Goal: Communication & Community: Share content

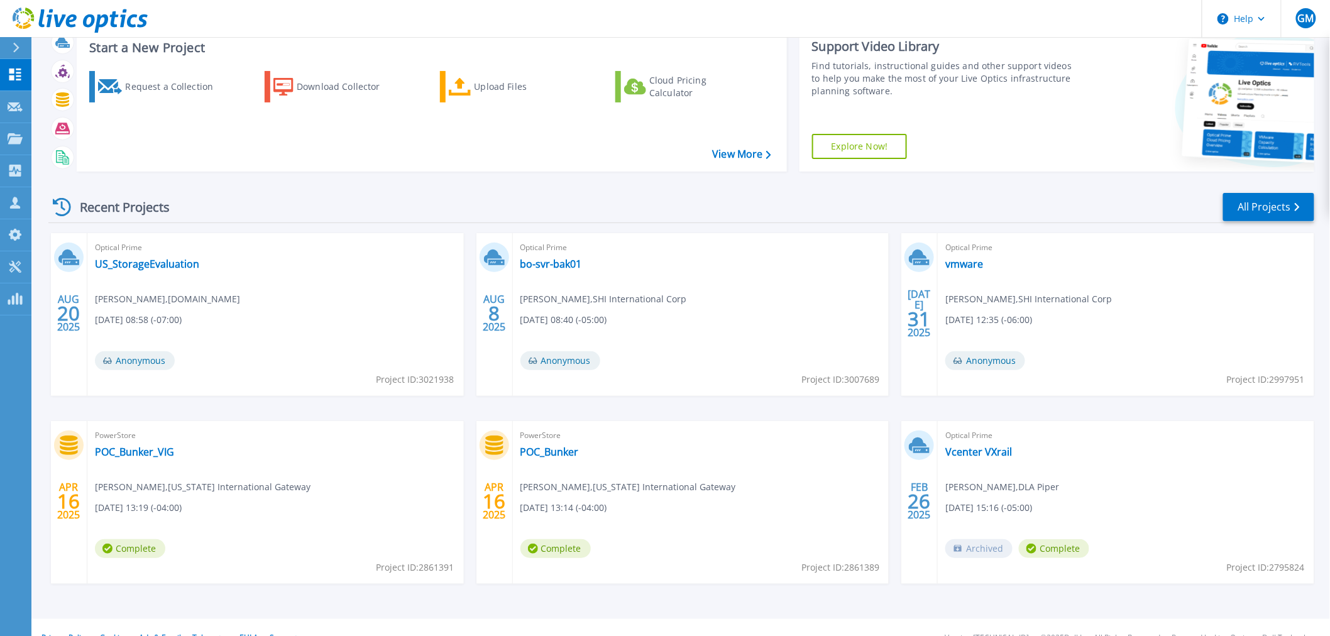
scroll to position [60, 0]
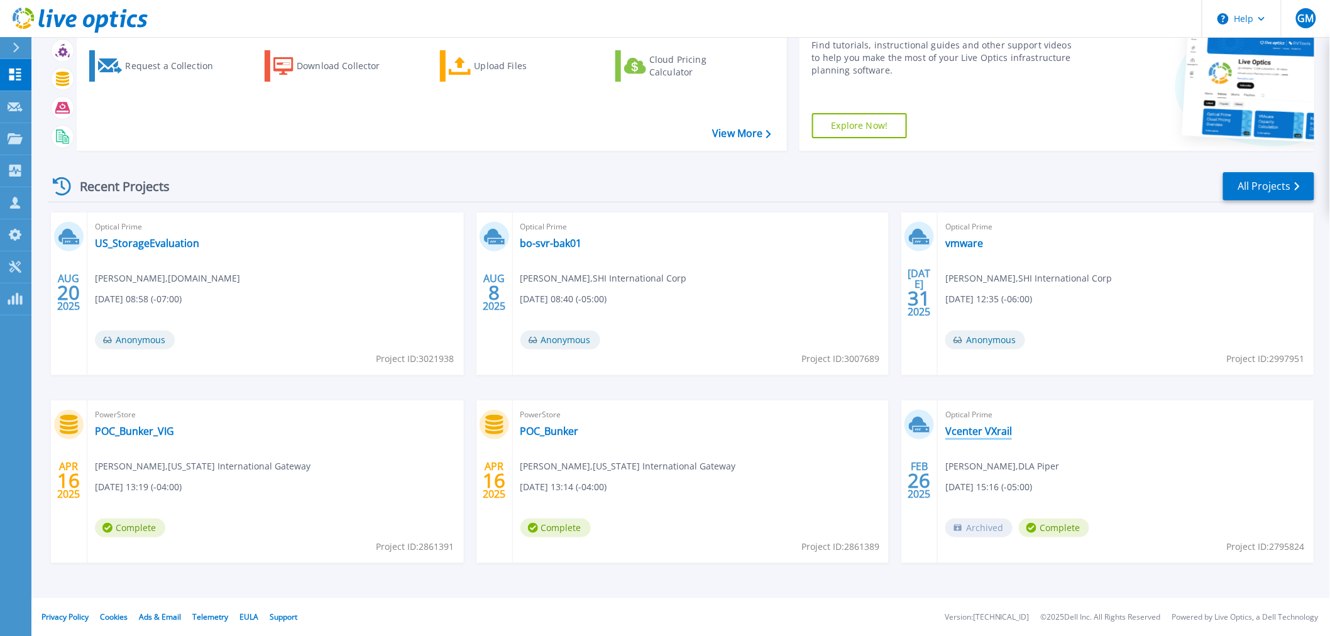
click at [996, 430] on link "Vcenter VXrail" at bounding box center [979, 431] width 67 height 13
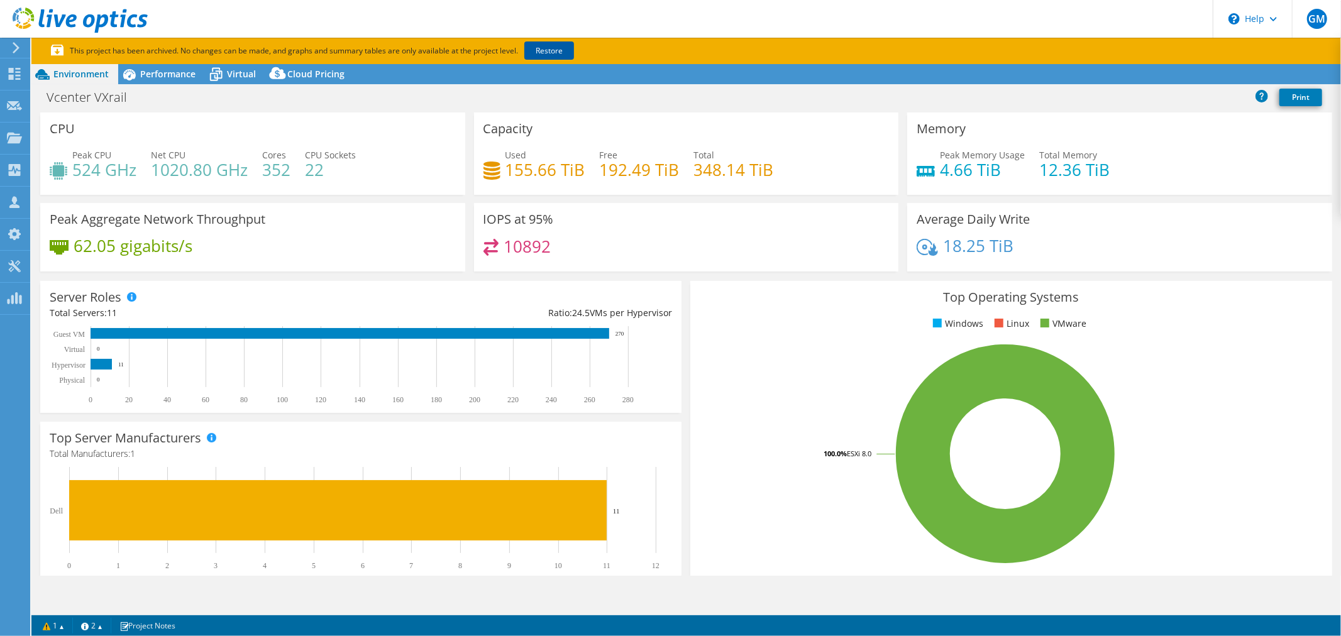
click at [560, 55] on link "Restore" at bounding box center [549, 50] width 50 height 18
click at [174, 77] on span "Performance" at bounding box center [167, 74] width 55 height 12
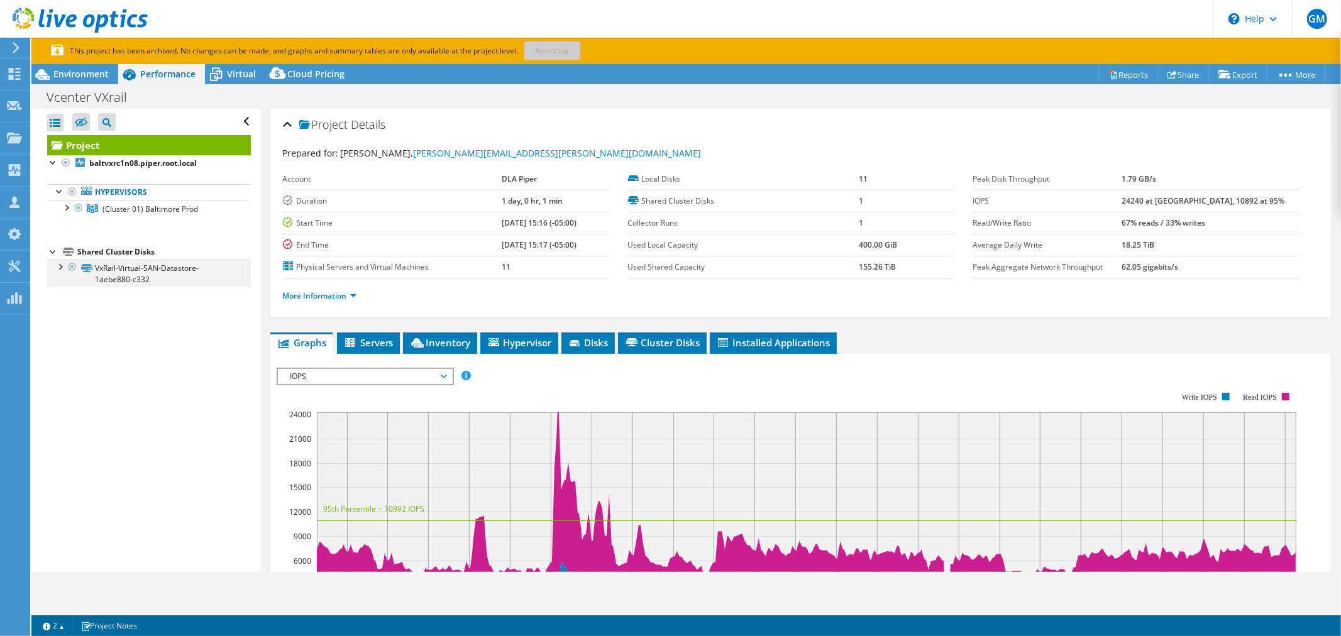
click at [60, 266] on div at bounding box center [59, 266] width 13 height 13
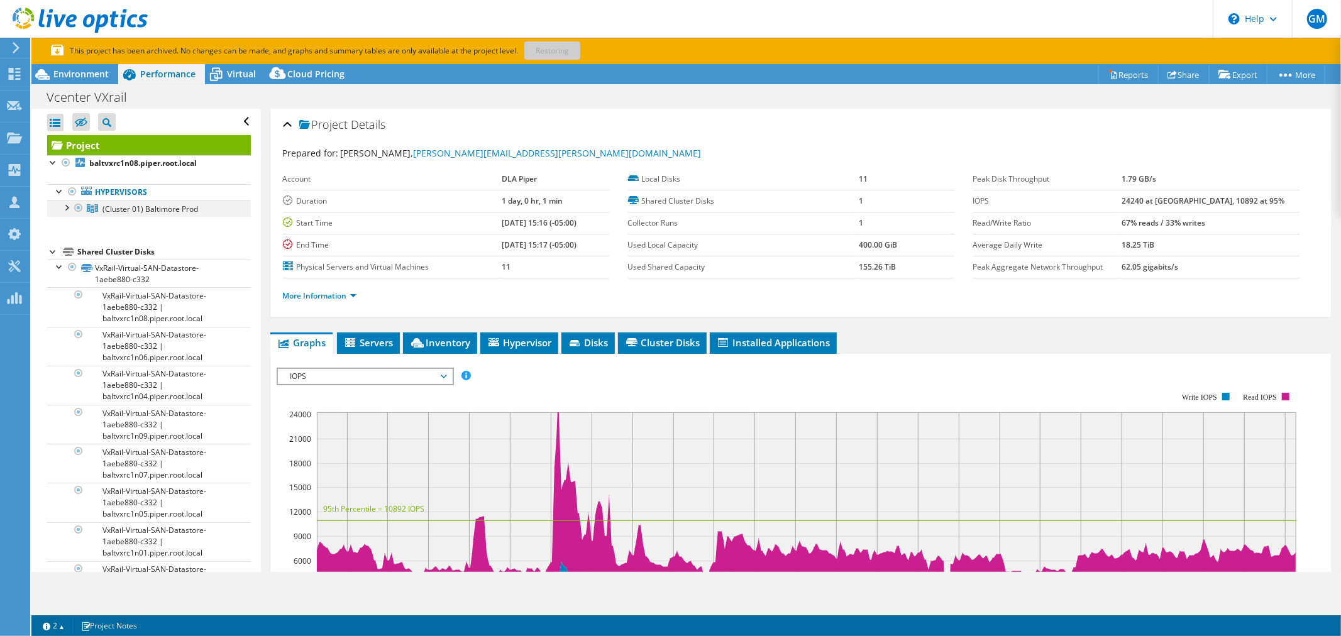
click at [64, 209] on div at bounding box center [66, 207] width 13 height 13
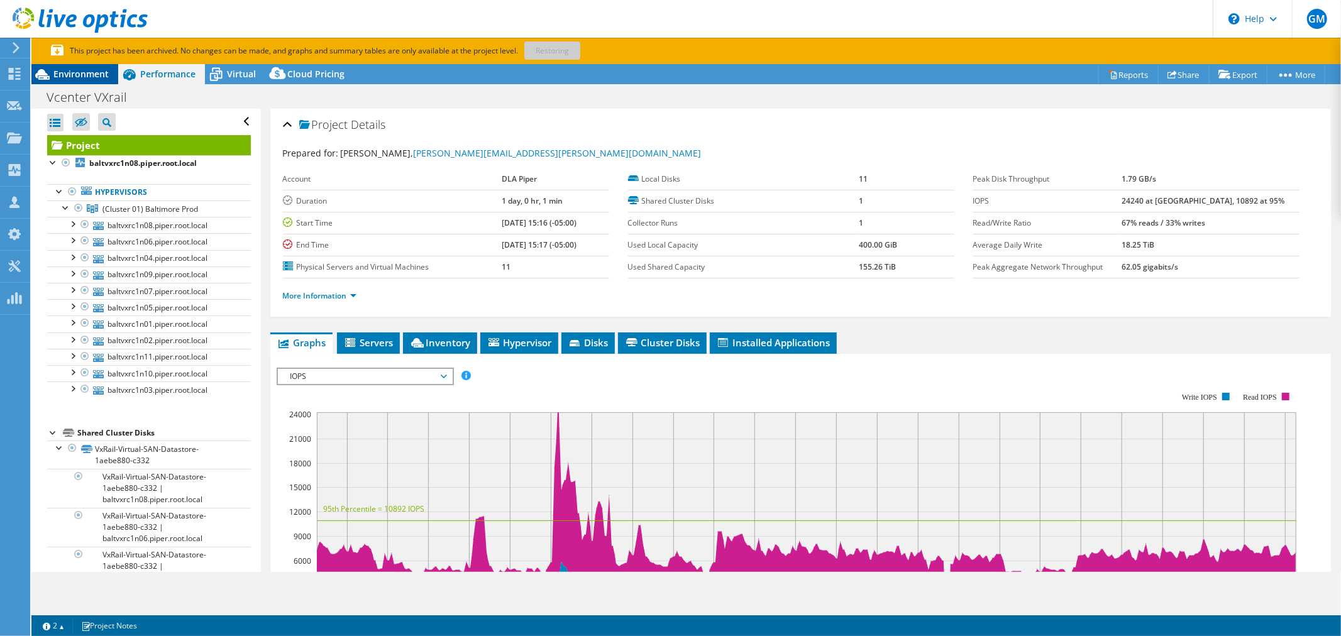
click at [77, 75] on span "Environment" at bounding box center [80, 74] width 55 height 12
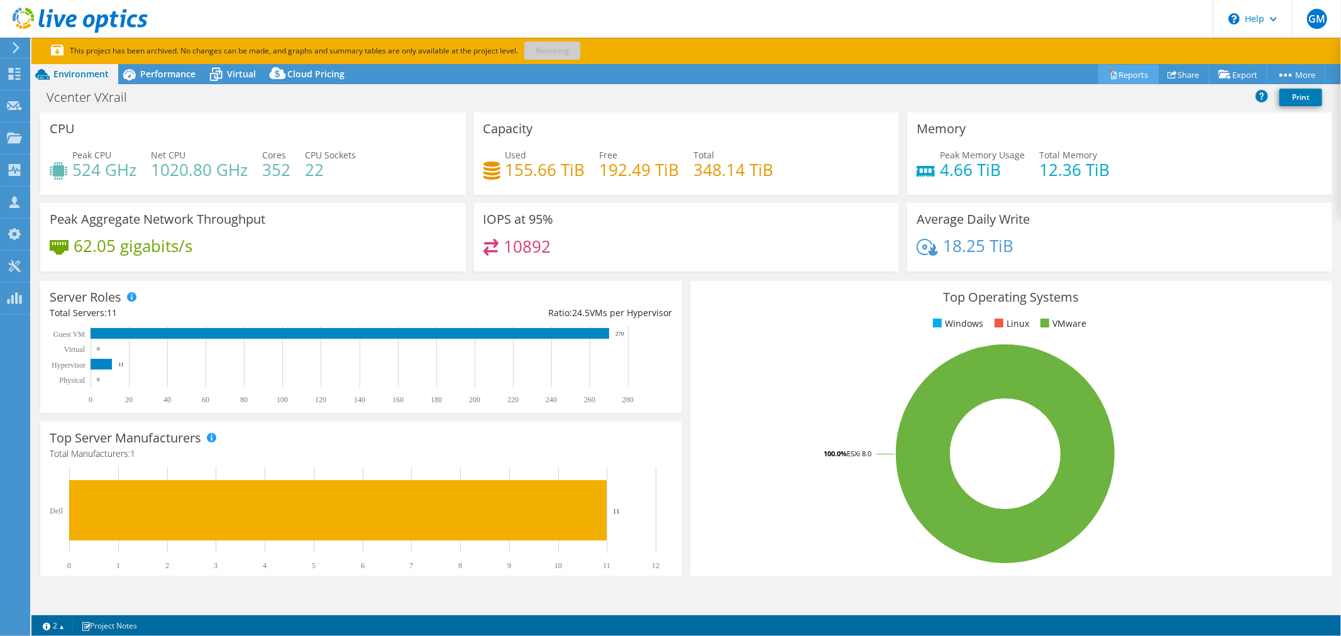
click at [1121, 72] on link "Reports" at bounding box center [1128, 74] width 60 height 19
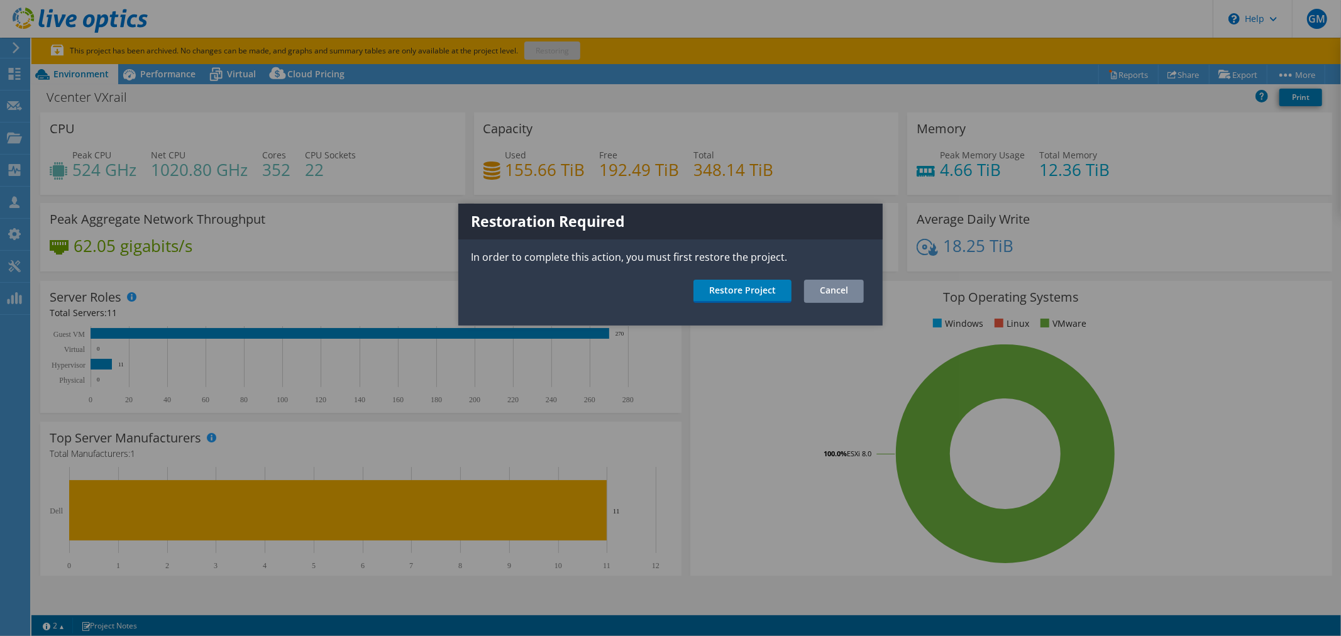
click at [834, 291] on link "Cancel" at bounding box center [834, 291] width 60 height 23
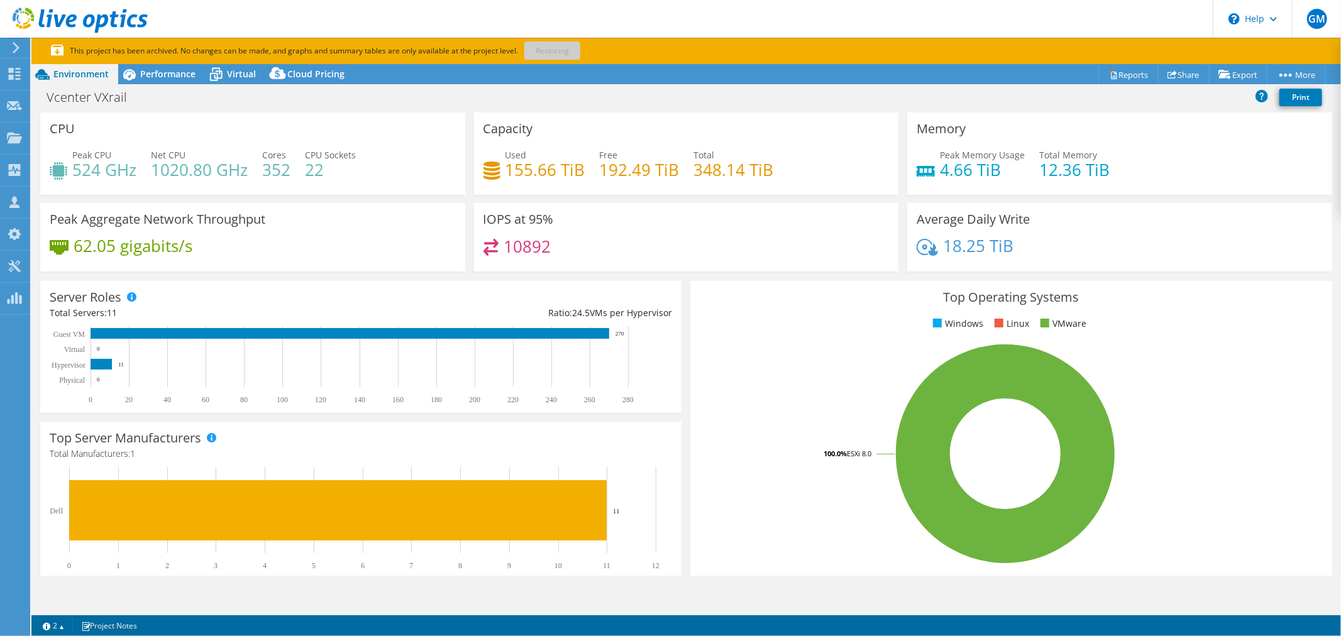
click at [1226, 223] on div "Average Daily Write 18.25 TiB" at bounding box center [1119, 237] width 425 height 69
click at [1247, 224] on div "Average Daily Write 18.25 TiB" at bounding box center [1119, 237] width 425 height 69
drag, startPoint x: 721, startPoint y: 89, endPoint x: 467, endPoint y: 114, distance: 254.6
click at [718, 93] on div "Vcenter VXrail Print" at bounding box center [686, 97] width 1310 height 23
click at [172, 70] on span "Performance" at bounding box center [167, 74] width 55 height 12
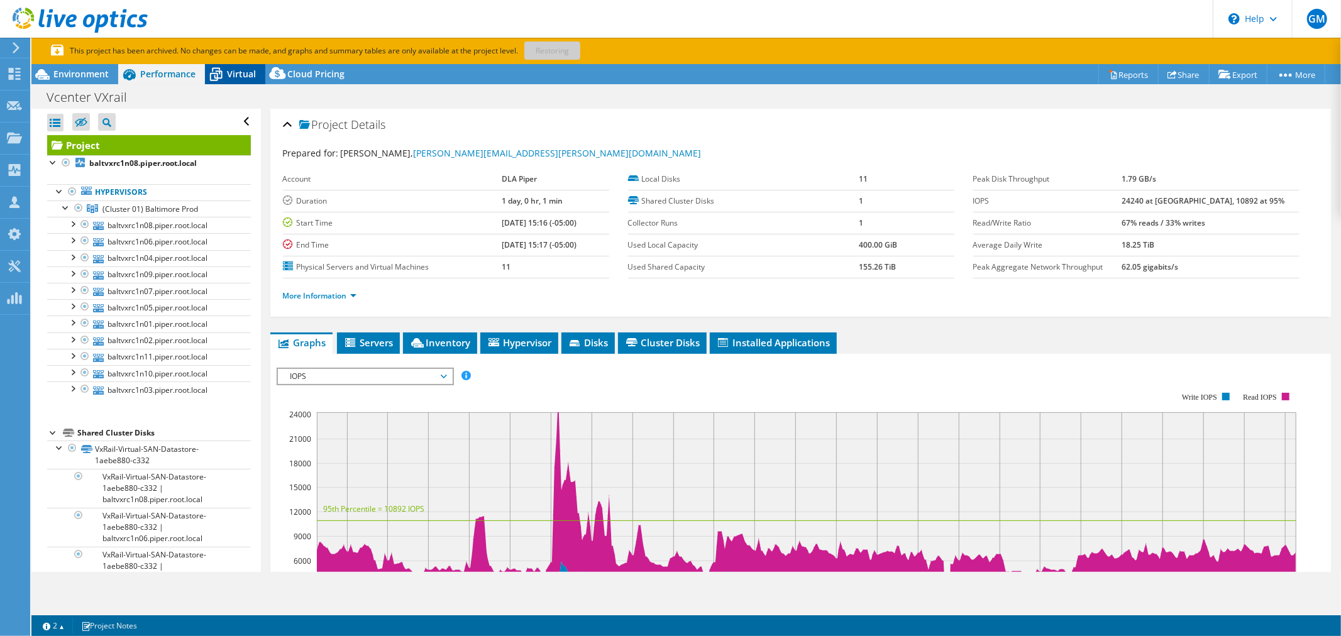
click at [241, 80] on div "Virtual" at bounding box center [235, 74] width 60 height 20
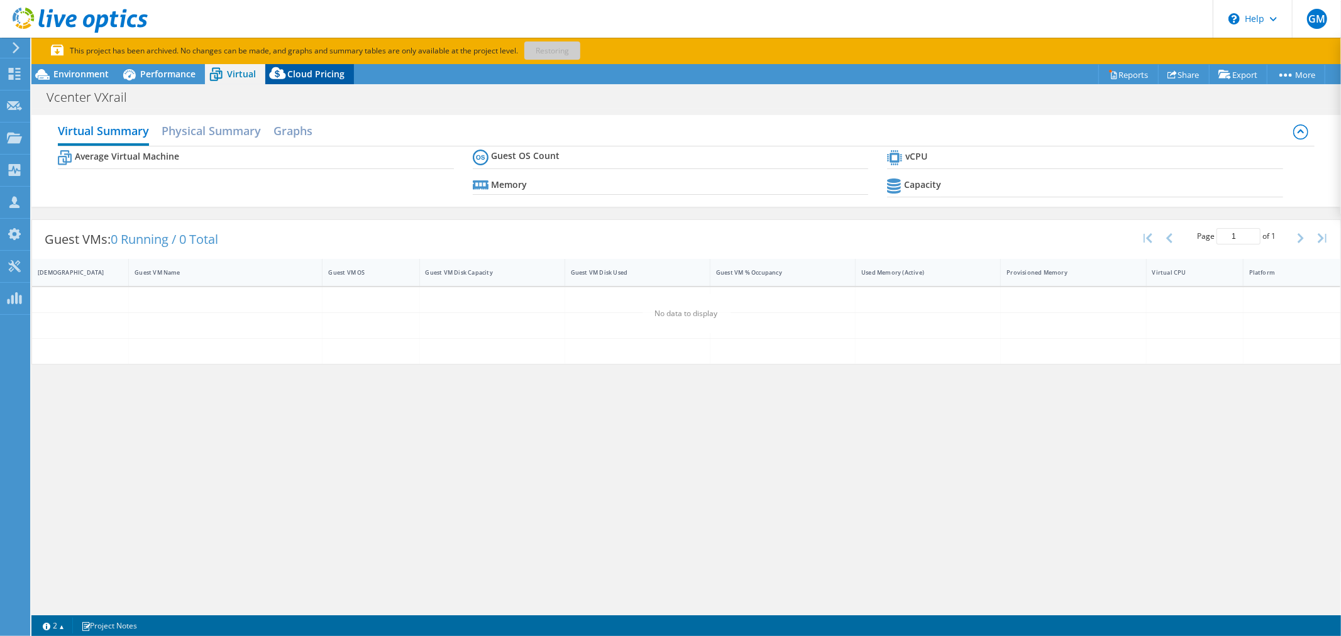
click at [282, 67] on icon at bounding box center [277, 76] width 25 height 25
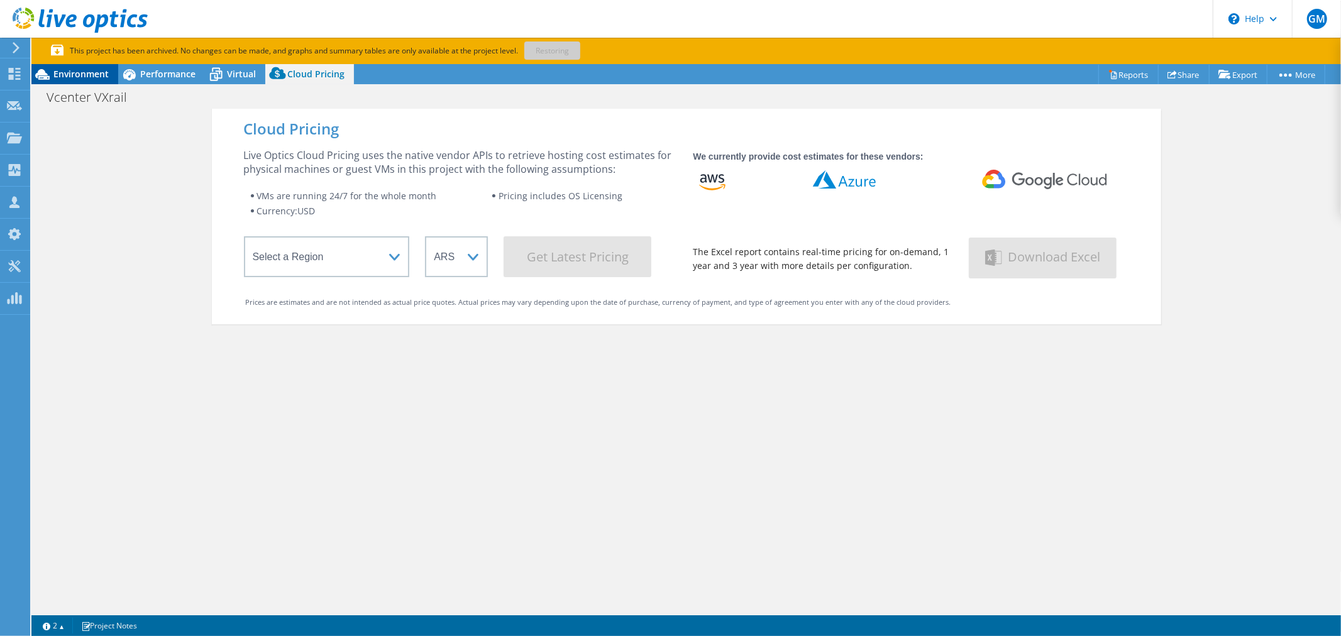
click at [83, 73] on span "Environment" at bounding box center [80, 74] width 55 height 12
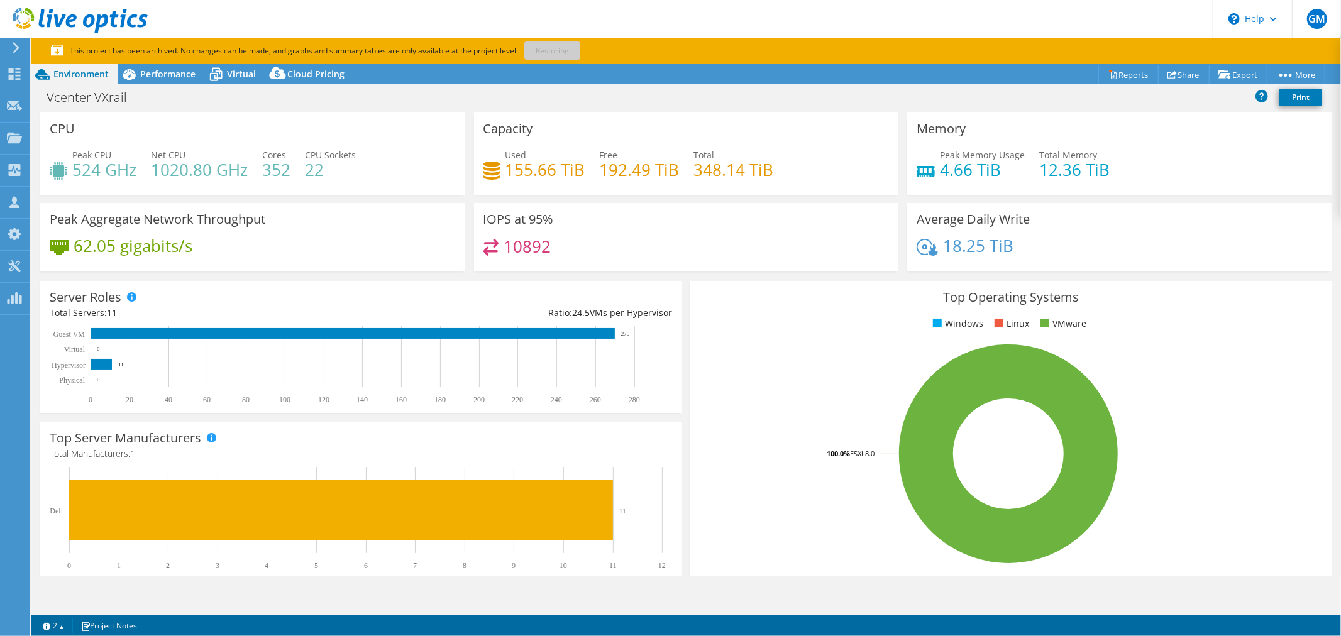
click at [720, 23] on header "GM Partner Team Member Greg Miller greg_miller@shi.com shi.com My Profile Log O…" at bounding box center [670, 19] width 1341 height 38
drag, startPoint x: 373, startPoint y: 18, endPoint x: 243, endPoint y: 59, distance: 136.6
click at [372, 19] on header "GM Partner Team Member Greg Miller greg_miller@shi.com shi.com My Profile Log O…" at bounding box center [670, 19] width 1341 height 38
click at [152, 74] on span "Performance" at bounding box center [167, 74] width 55 height 12
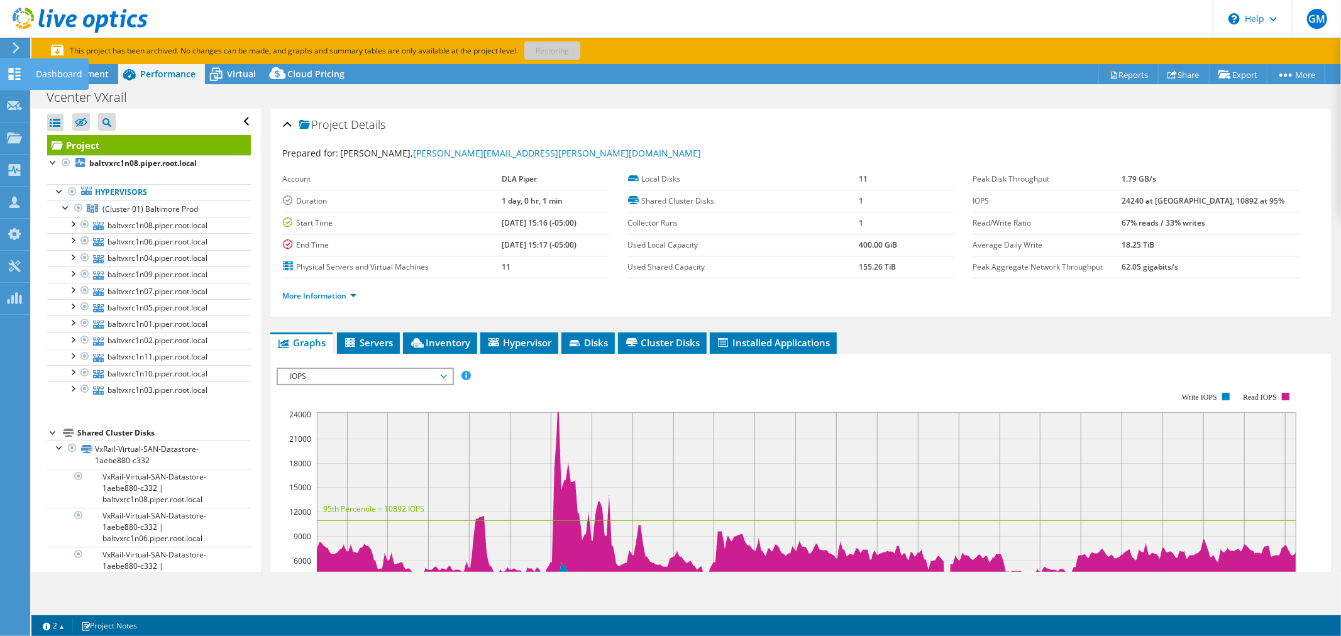
click at [10, 69] on use at bounding box center [15, 74] width 12 height 12
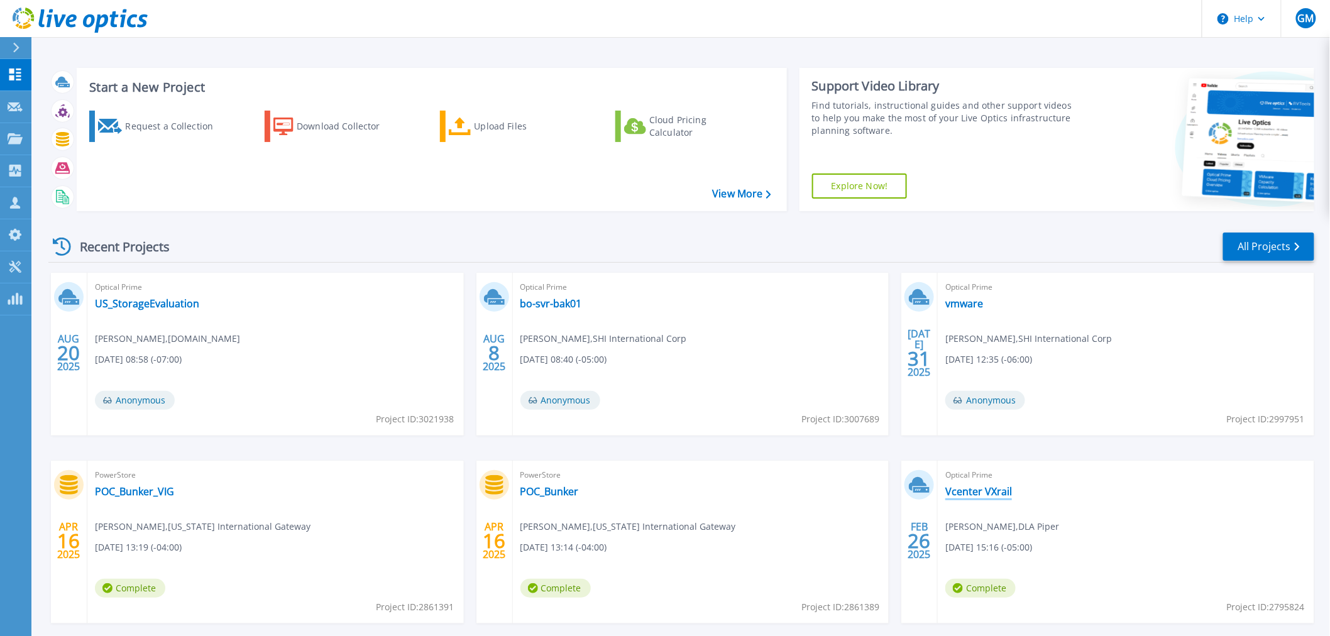
click at [962, 489] on link "Vcenter VXrail" at bounding box center [979, 491] width 67 height 13
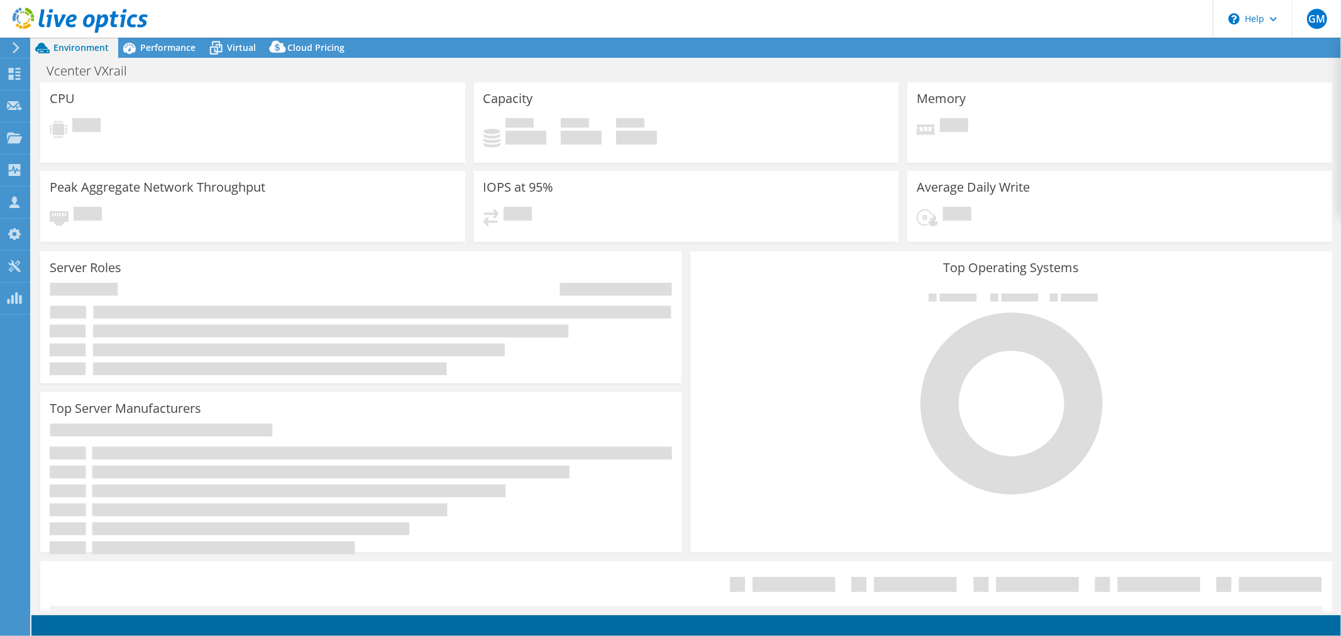
select select "USD"
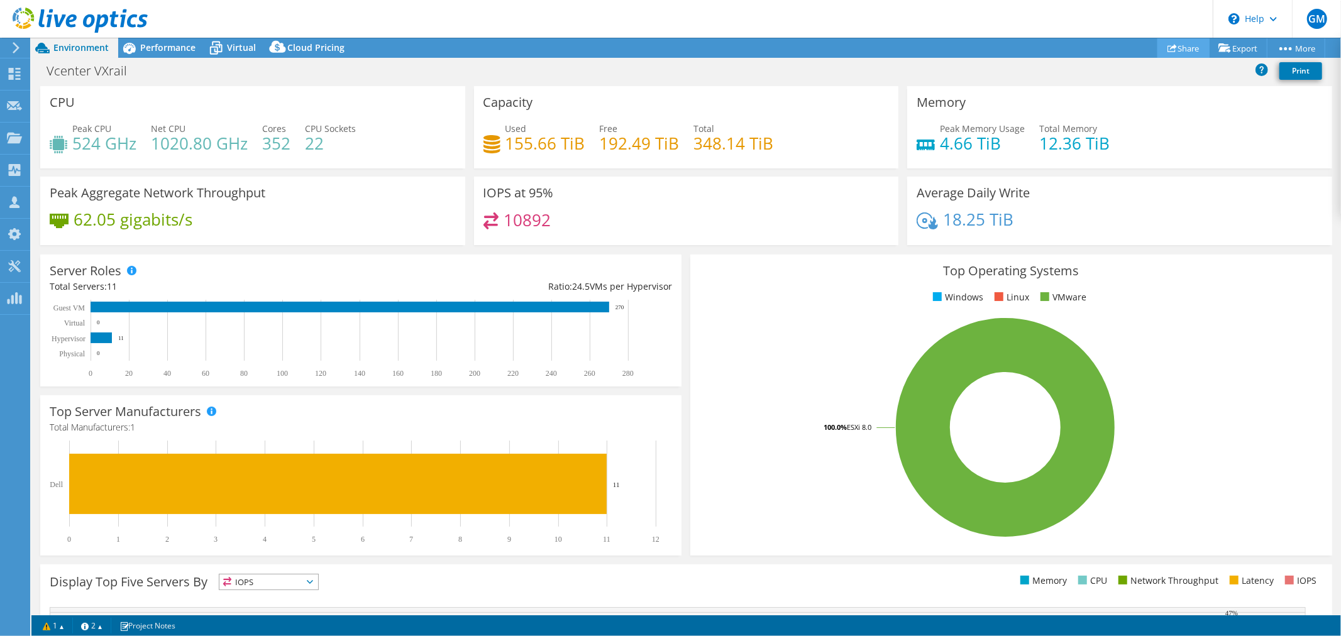
click at [1178, 42] on link "Share" at bounding box center [1184, 47] width 52 height 19
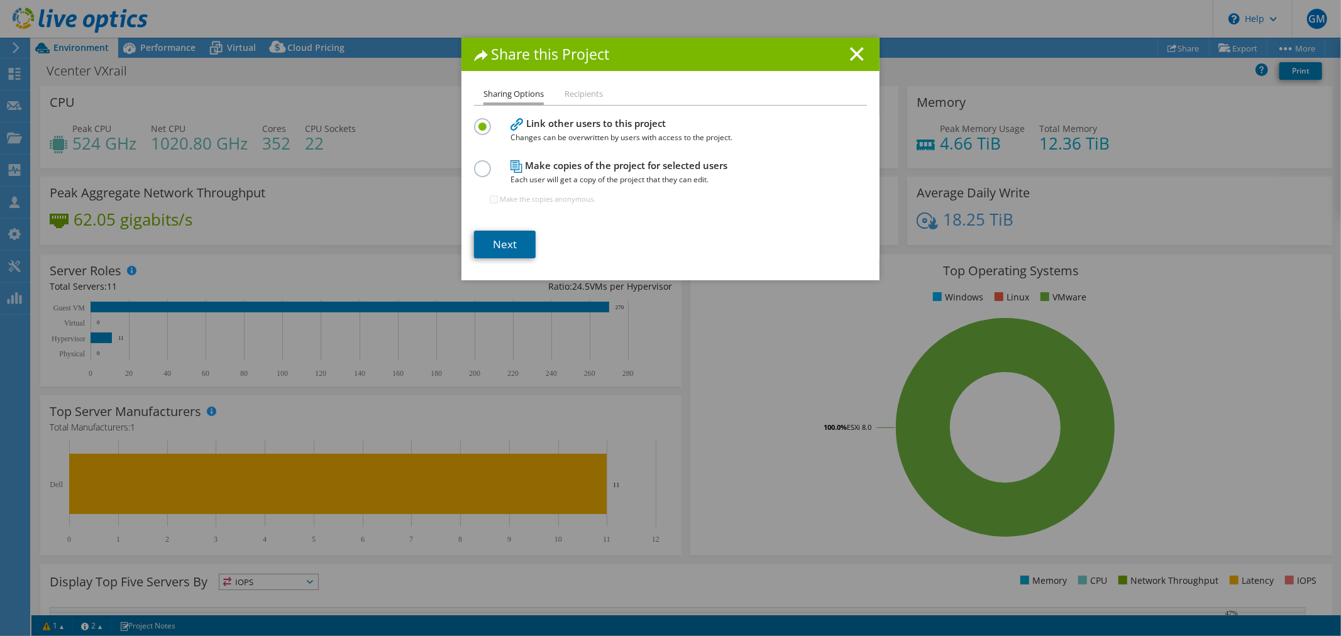
click at [498, 242] on link "Next" at bounding box center [505, 245] width 62 height 28
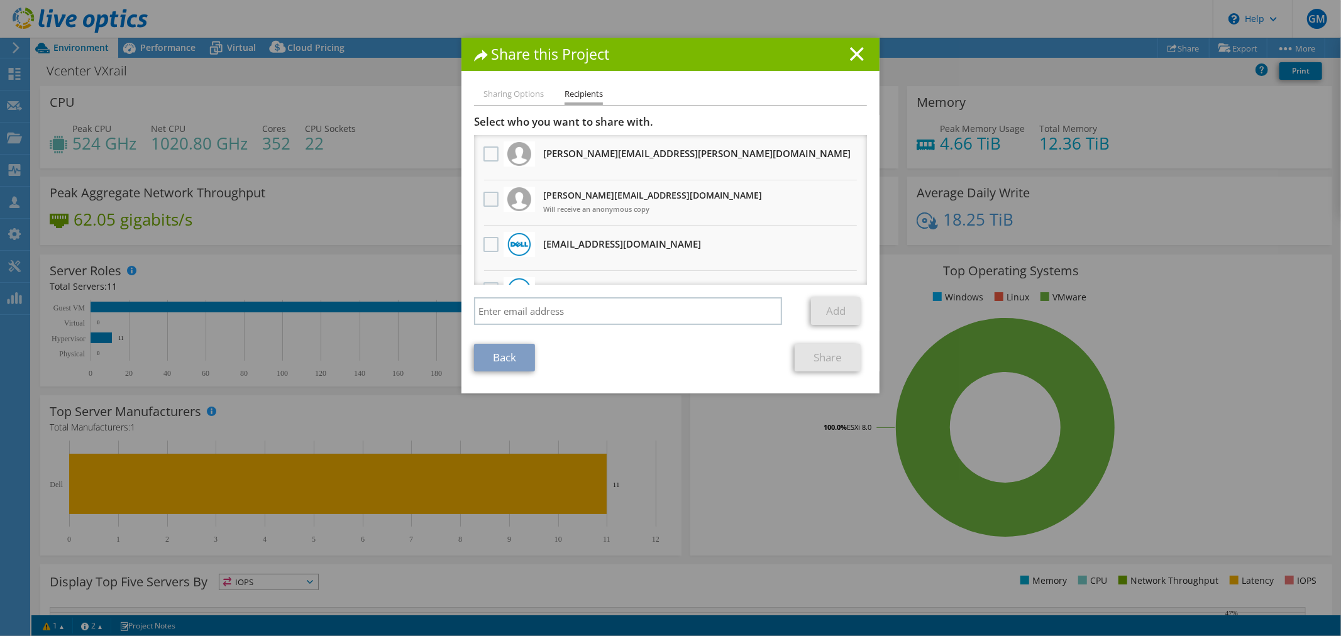
click at [490, 199] on label at bounding box center [493, 199] width 18 height 15
click at [0, 0] on input "checkbox" at bounding box center [0, 0] width 0 height 0
click at [822, 361] on link "Share" at bounding box center [828, 358] width 66 height 28
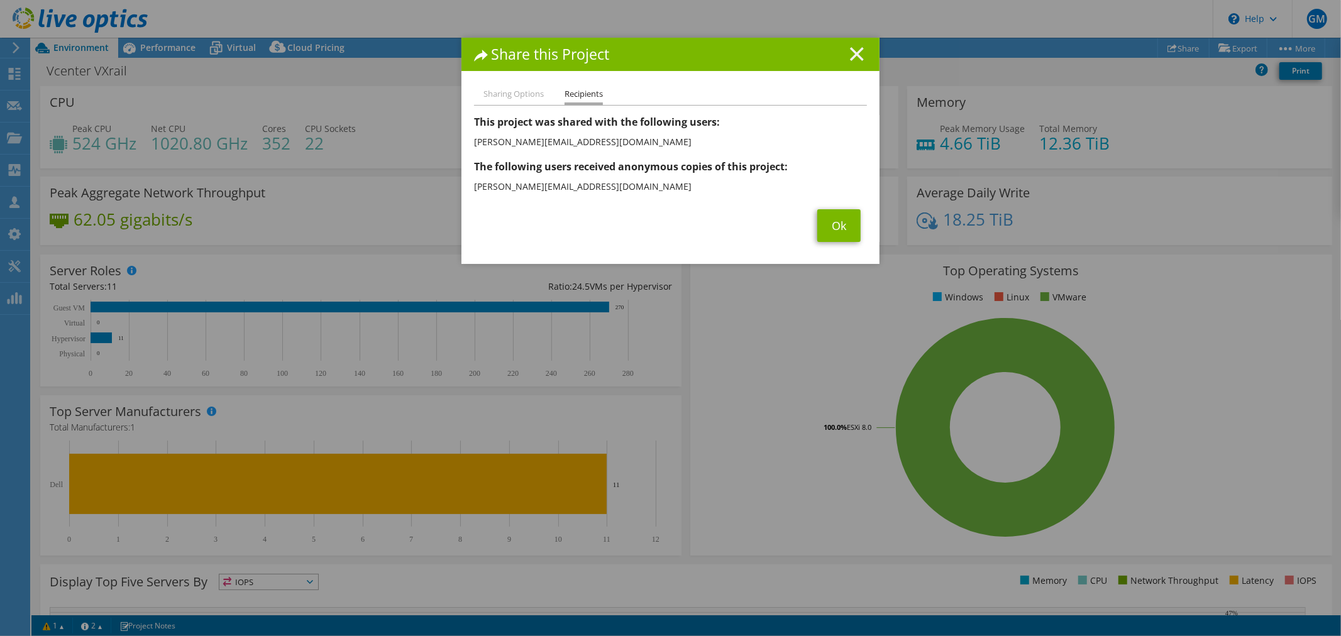
click at [850, 52] on icon at bounding box center [857, 54] width 14 height 14
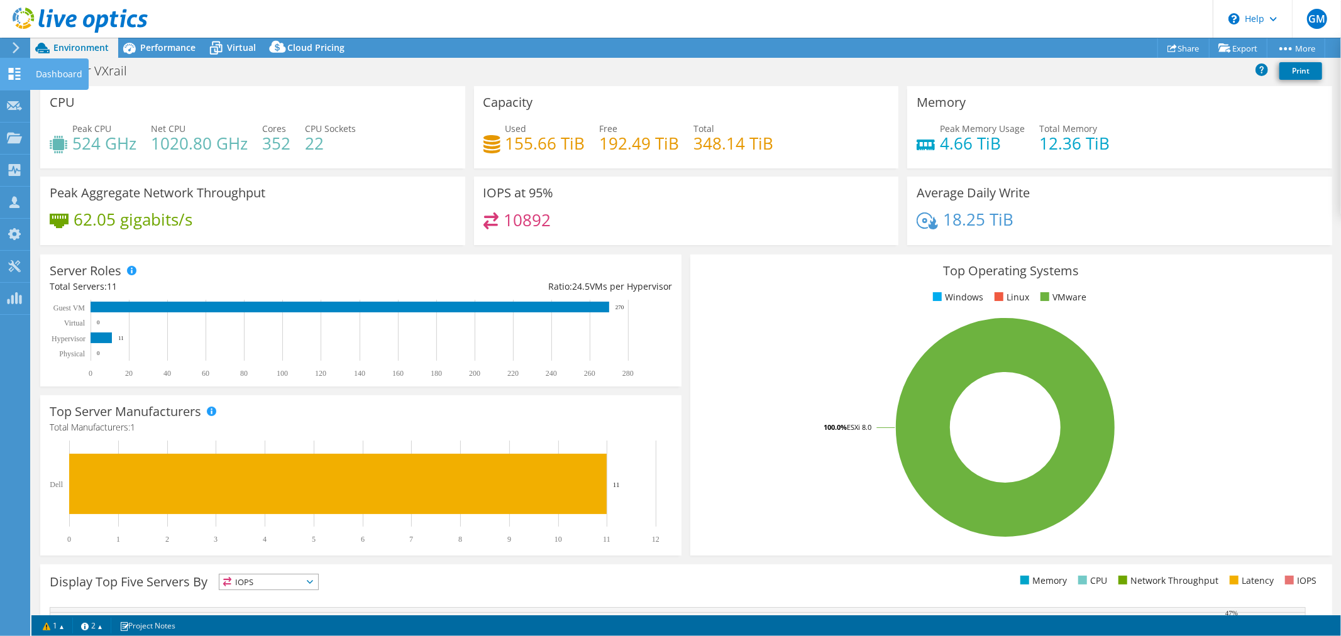
click at [10, 69] on use at bounding box center [15, 74] width 12 height 12
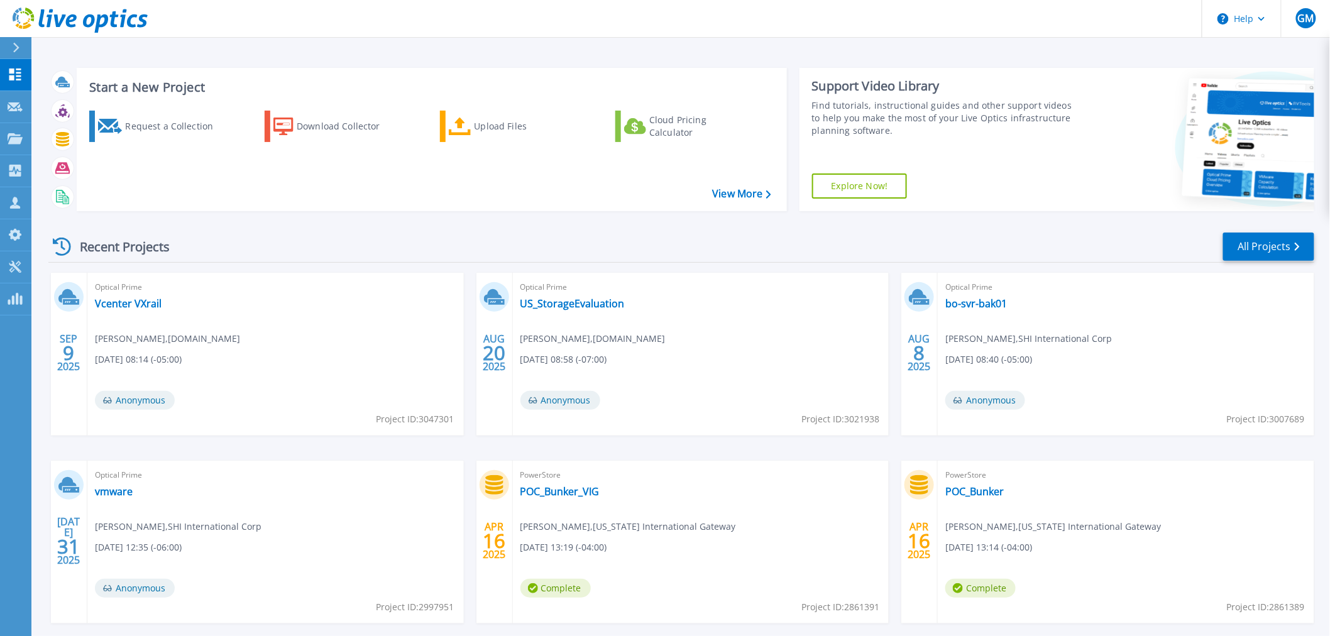
scroll to position [60, 0]
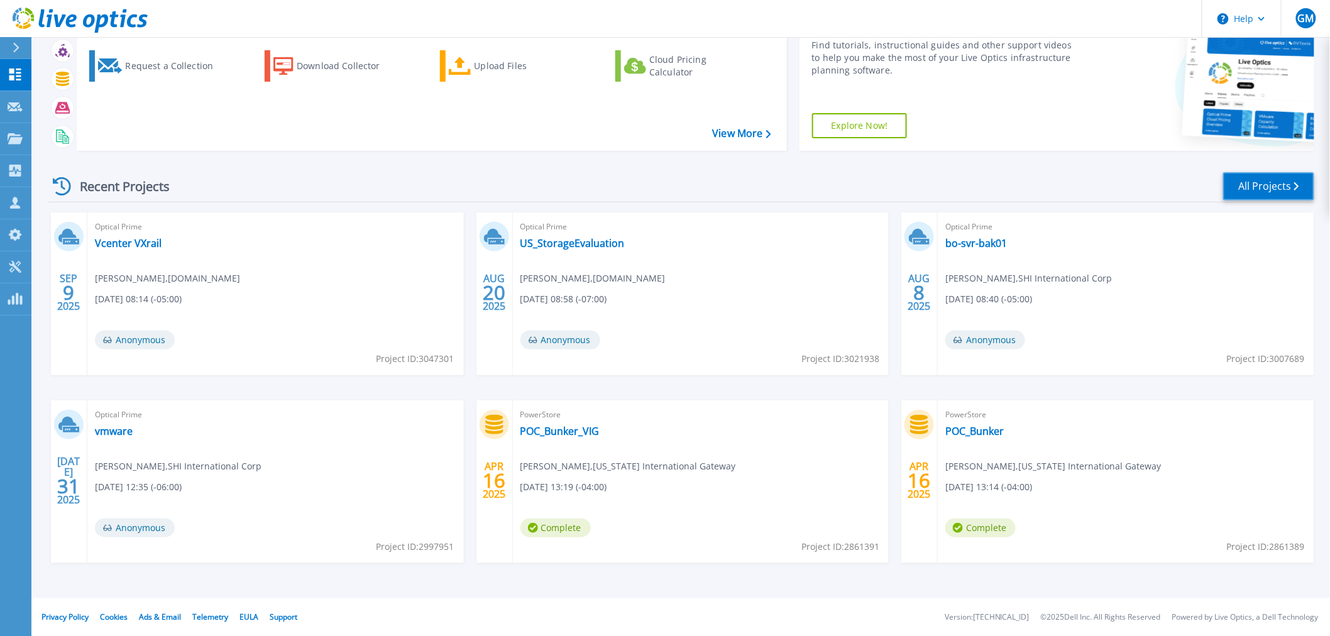
click at [1248, 190] on link "All Projects" at bounding box center [1269, 186] width 91 height 28
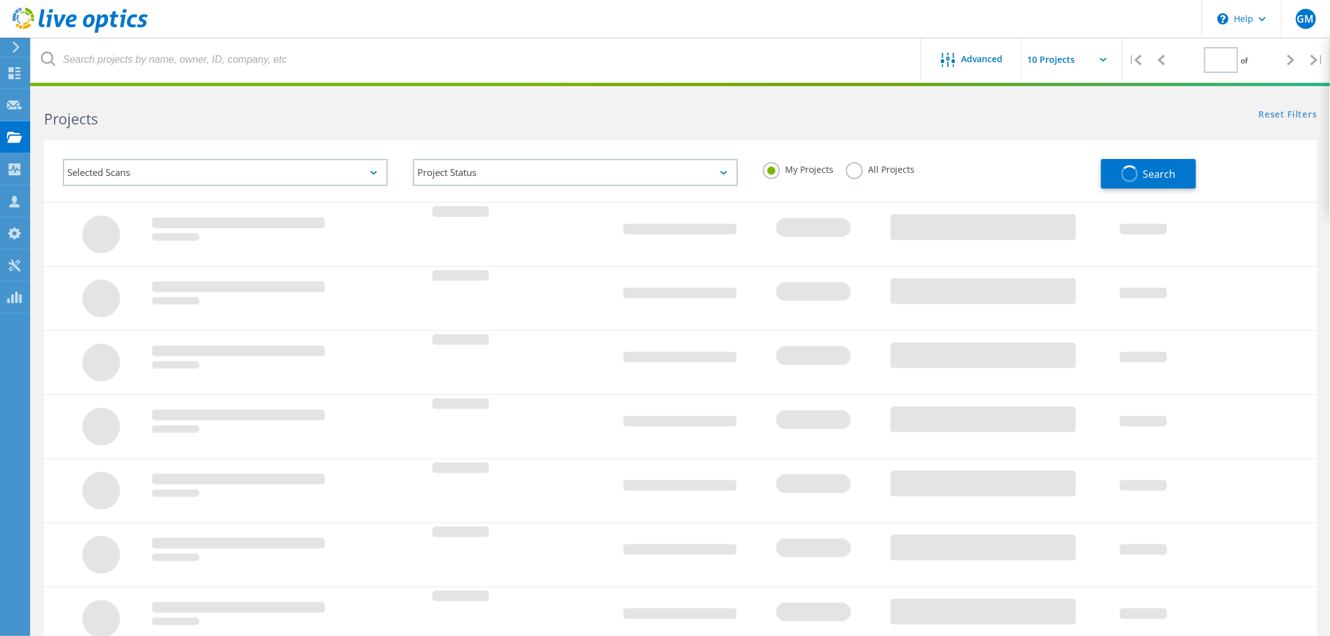
type input "1"
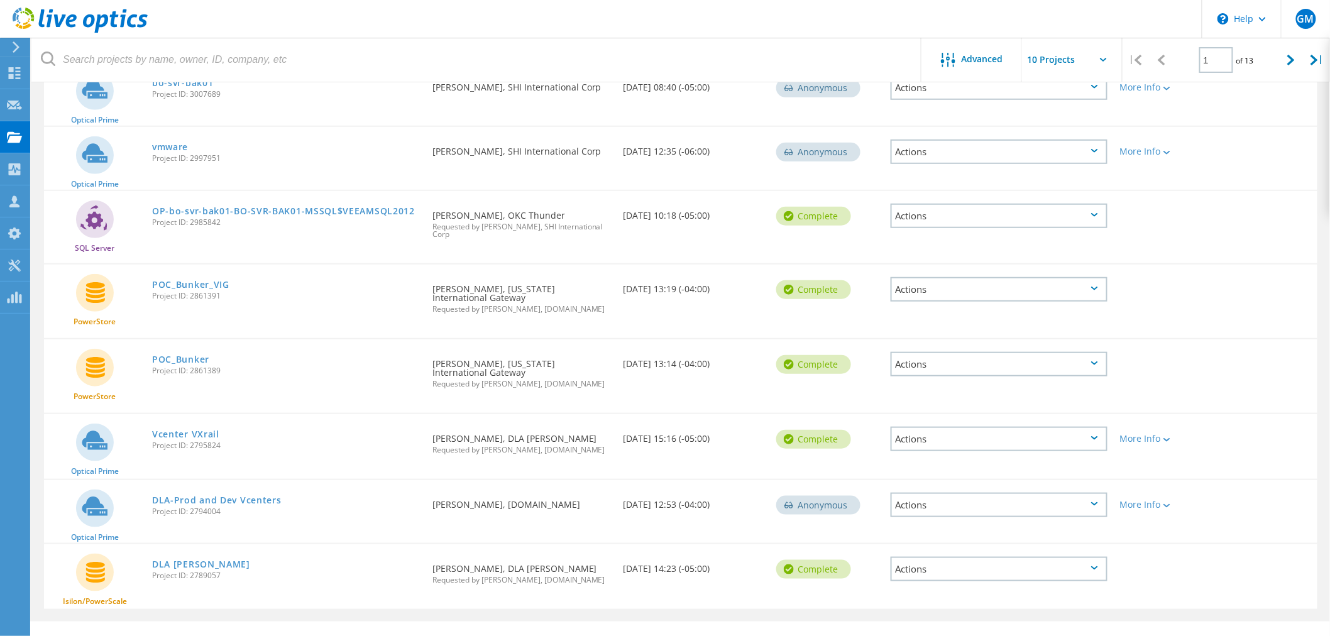
scroll to position [306, 0]
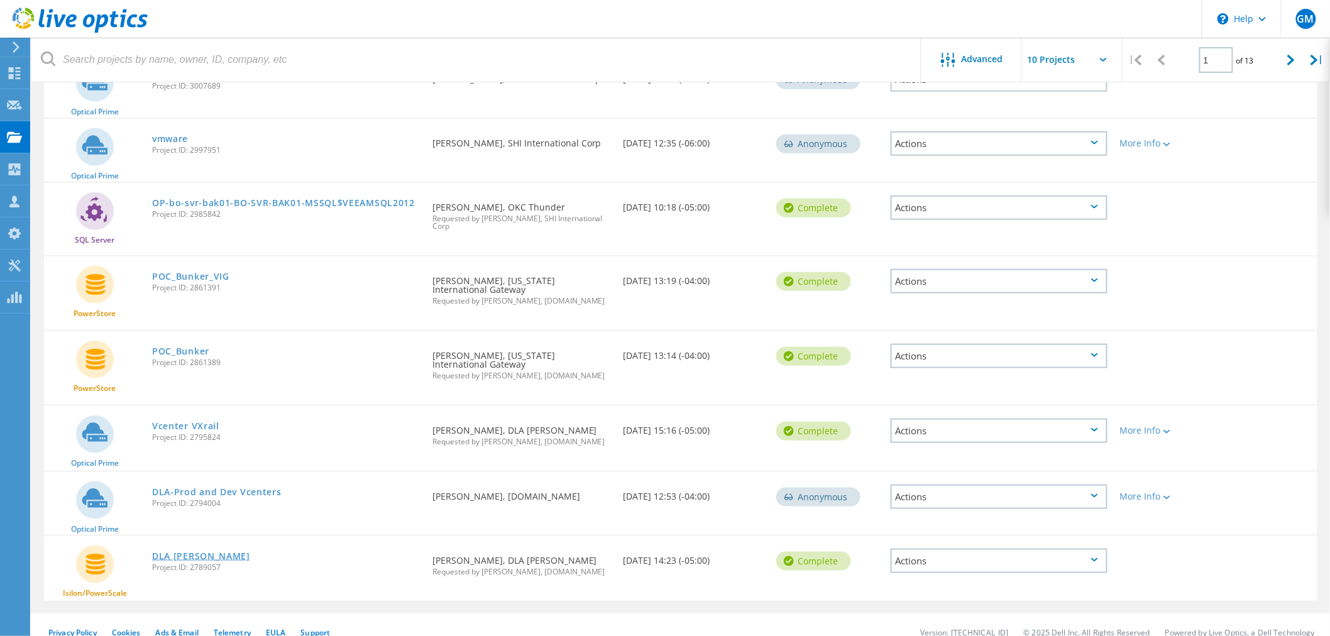
click at [167, 552] on link "DLA [PERSON_NAME]" at bounding box center [201, 556] width 98 height 9
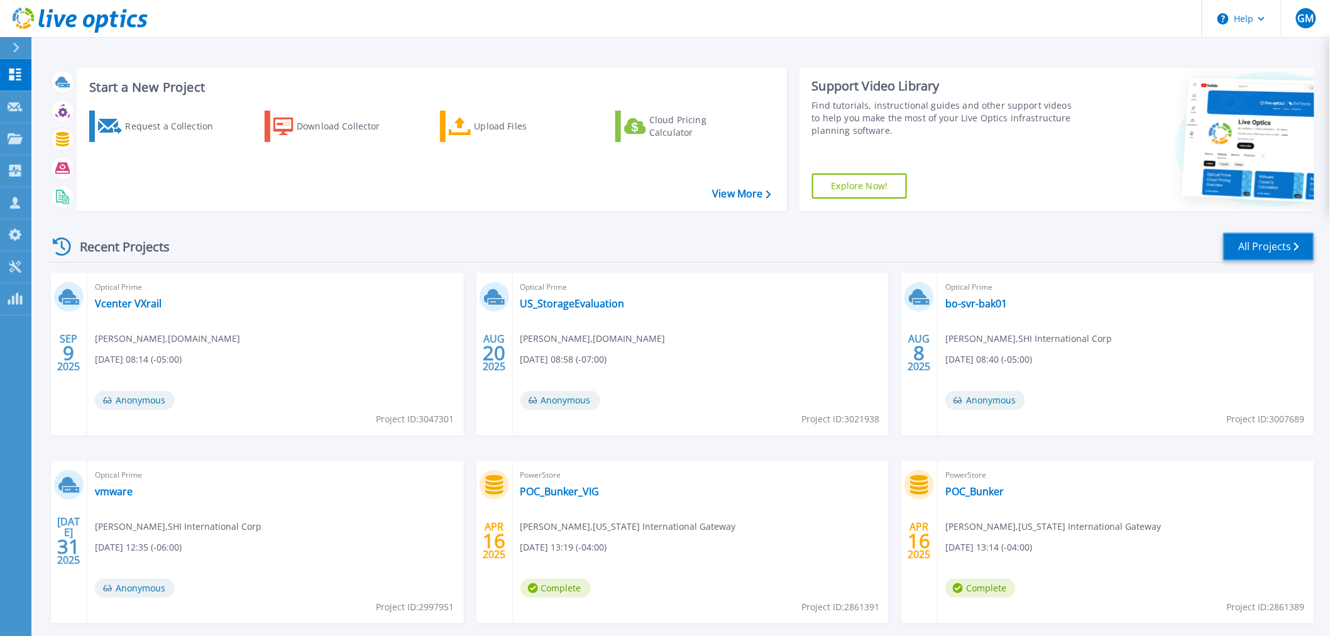
click at [1274, 248] on link "All Projects" at bounding box center [1269, 247] width 91 height 28
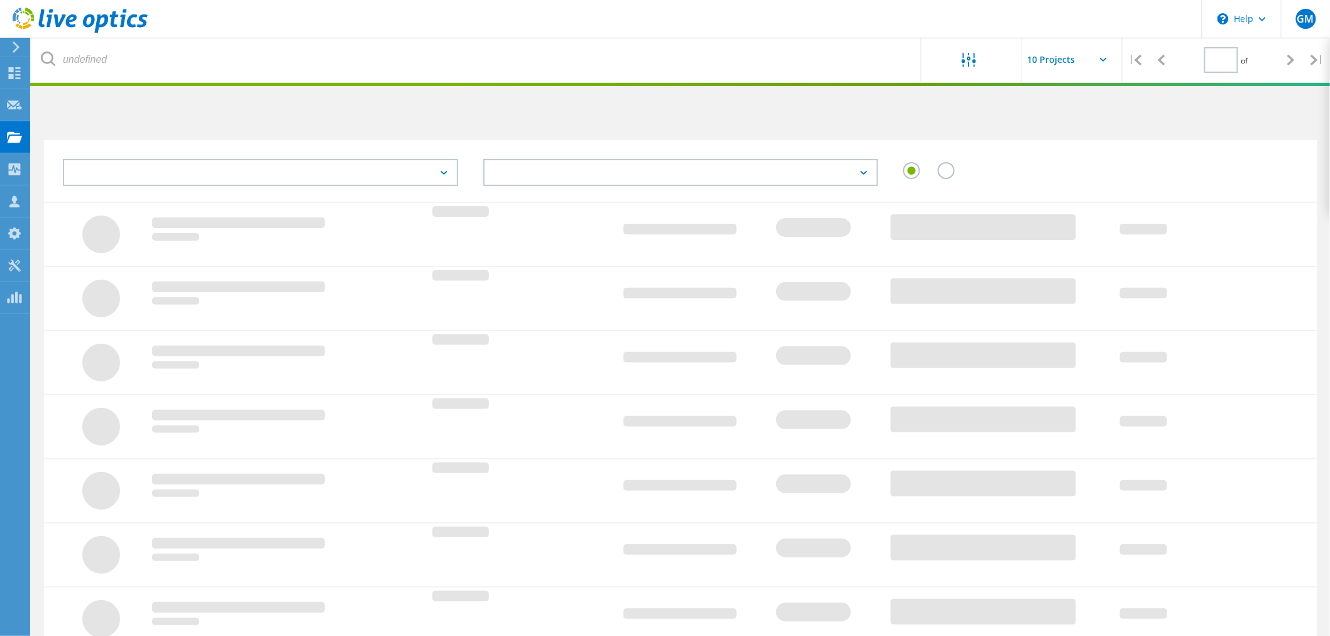
type input "1"
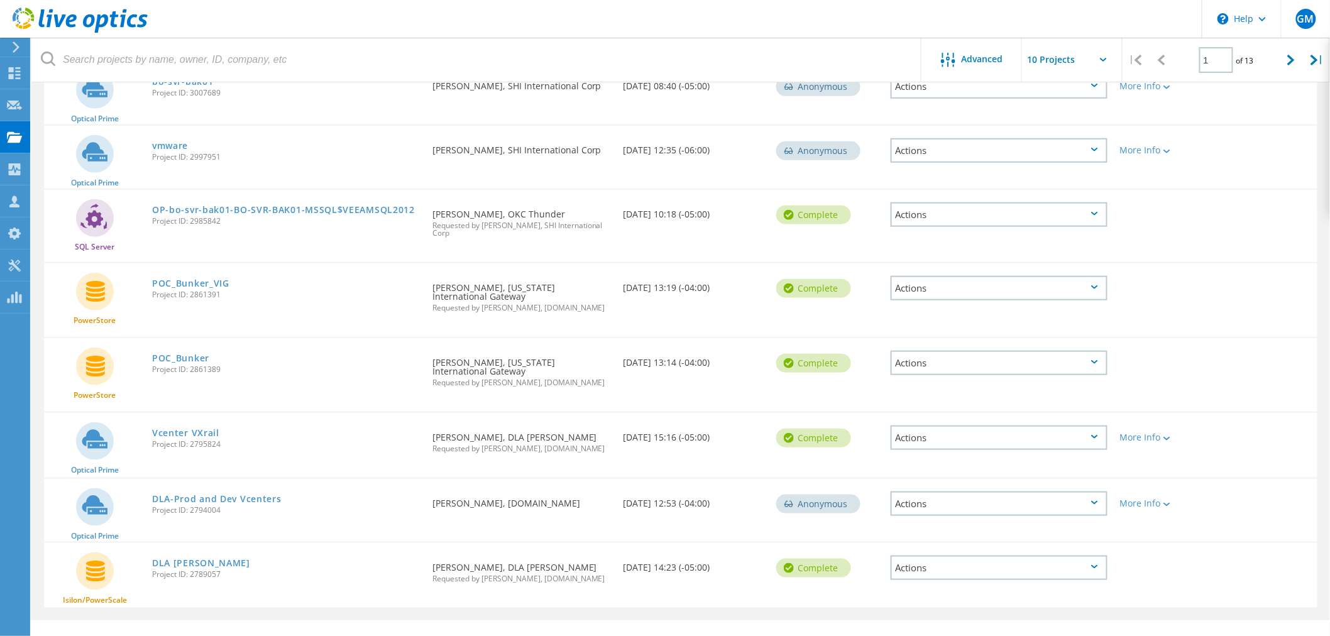
scroll to position [306, 0]
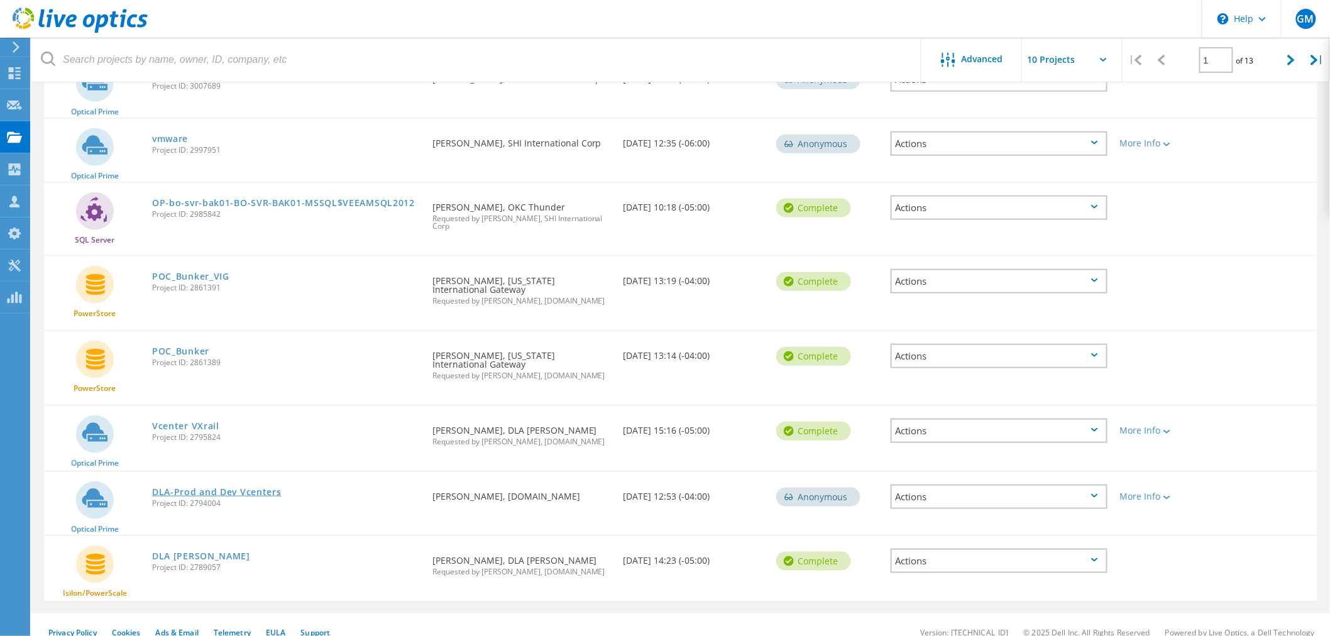
click at [247, 488] on link "DLA-Prod and Dev Vcenters" at bounding box center [217, 492] width 130 height 9
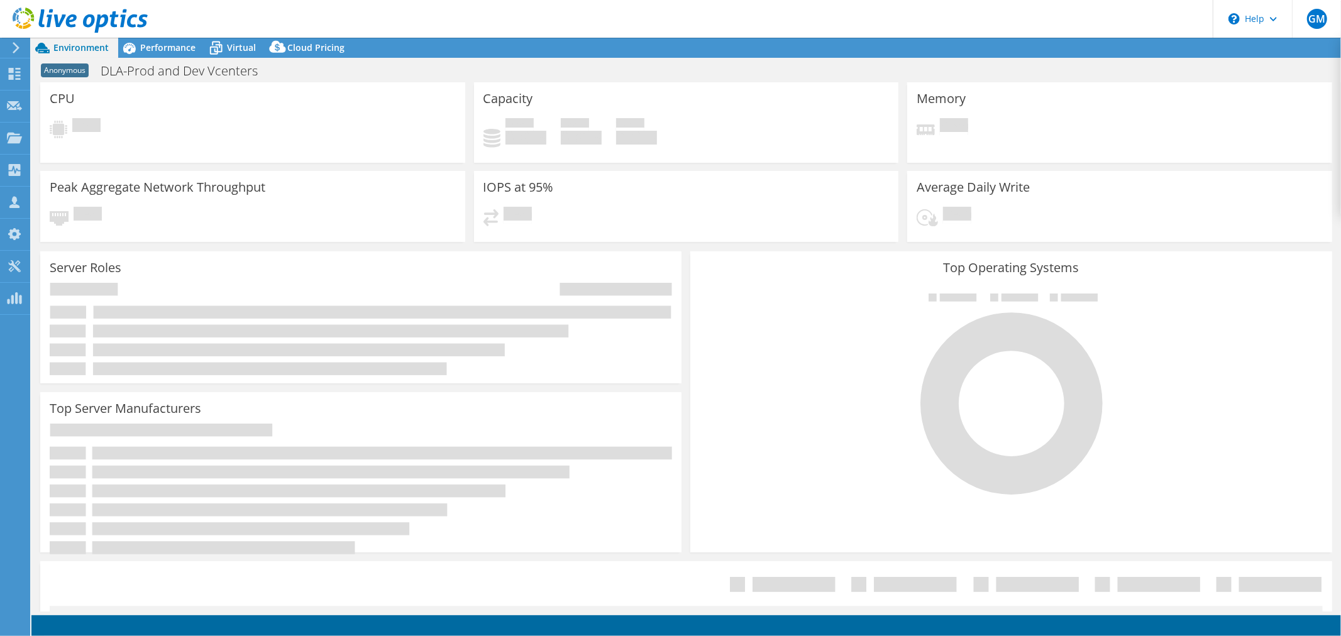
select select "USD"
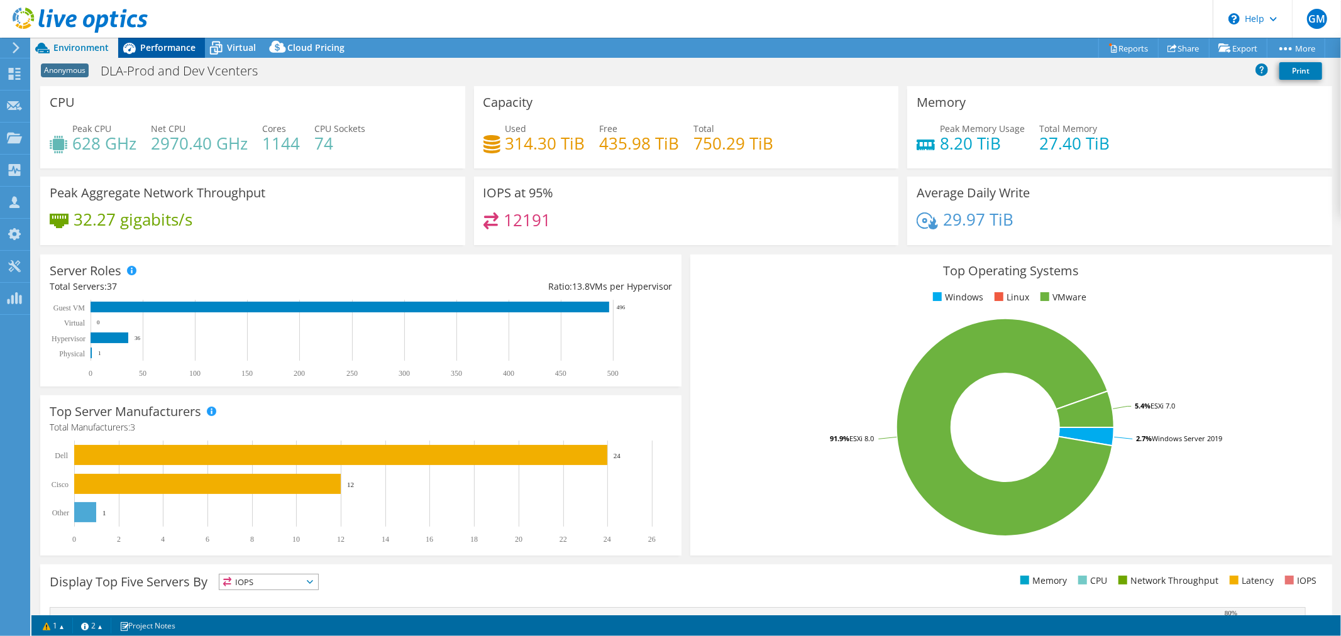
click at [165, 45] on span "Performance" at bounding box center [167, 47] width 55 height 12
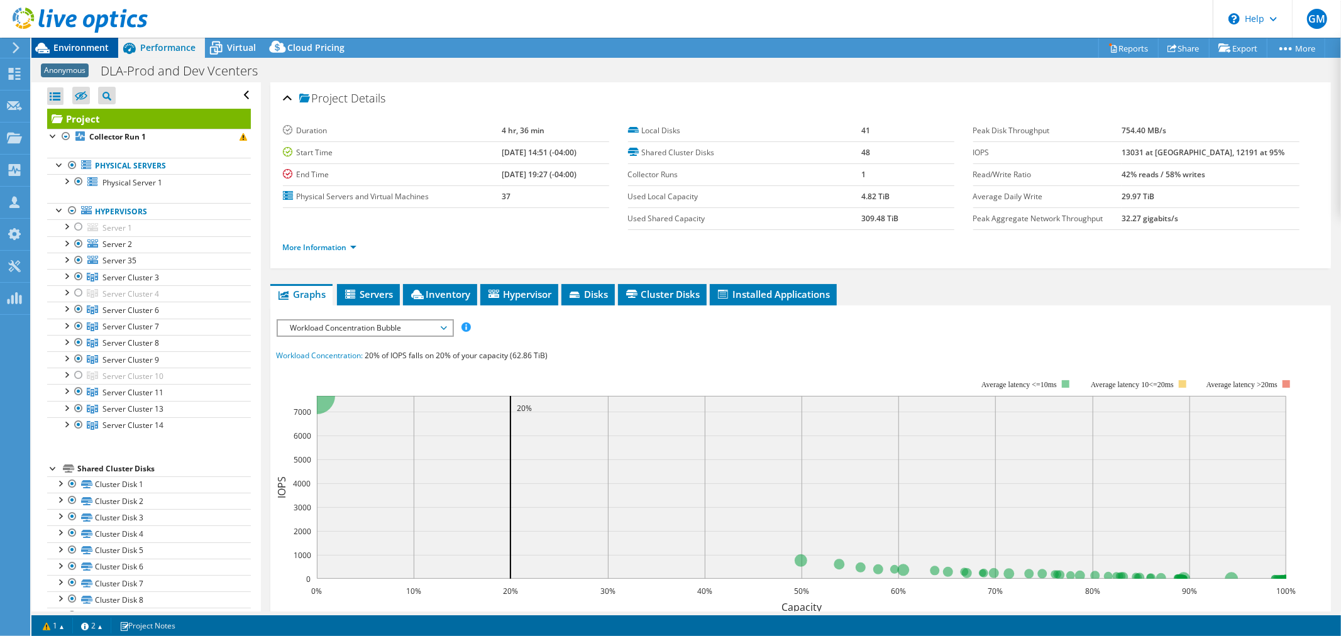
click at [86, 45] on span "Environment" at bounding box center [80, 47] width 55 height 12
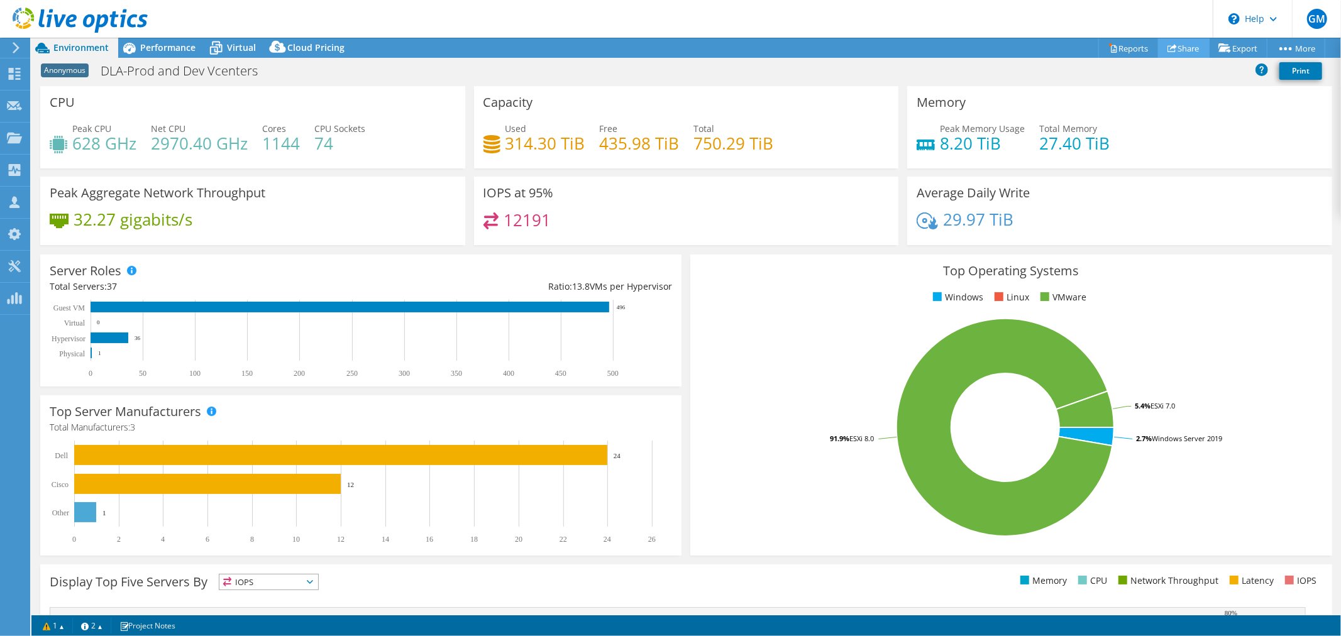
click at [1168, 47] on use at bounding box center [1172, 48] width 9 height 8
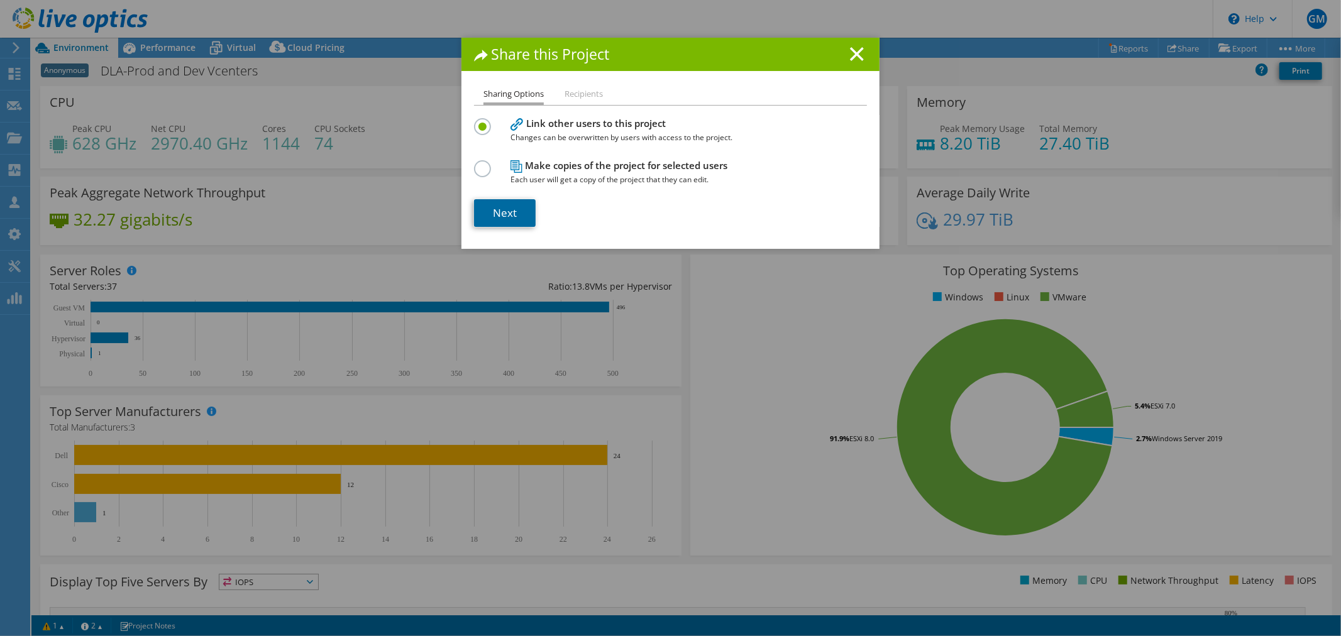
click at [492, 205] on link "Next" at bounding box center [505, 213] width 62 height 28
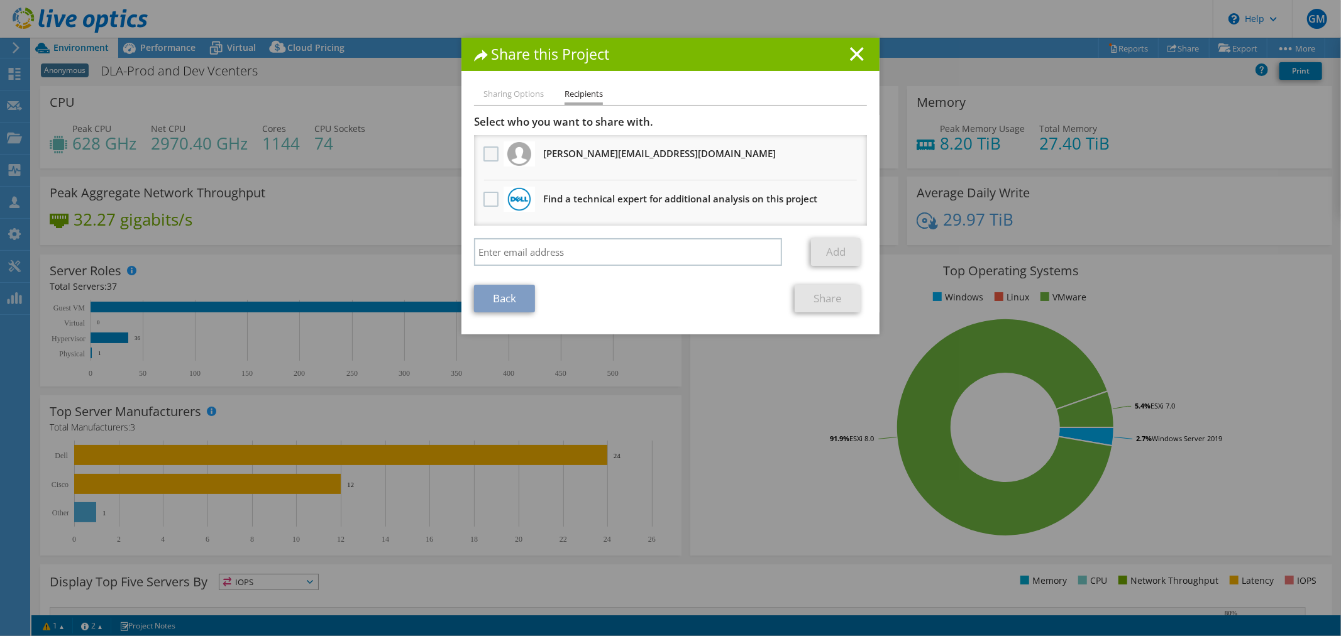
click at [489, 153] on label at bounding box center [493, 153] width 18 height 15
click at [0, 0] on input "checkbox" at bounding box center [0, 0] width 0 height 0
click at [811, 291] on link "Share" at bounding box center [828, 299] width 66 height 28
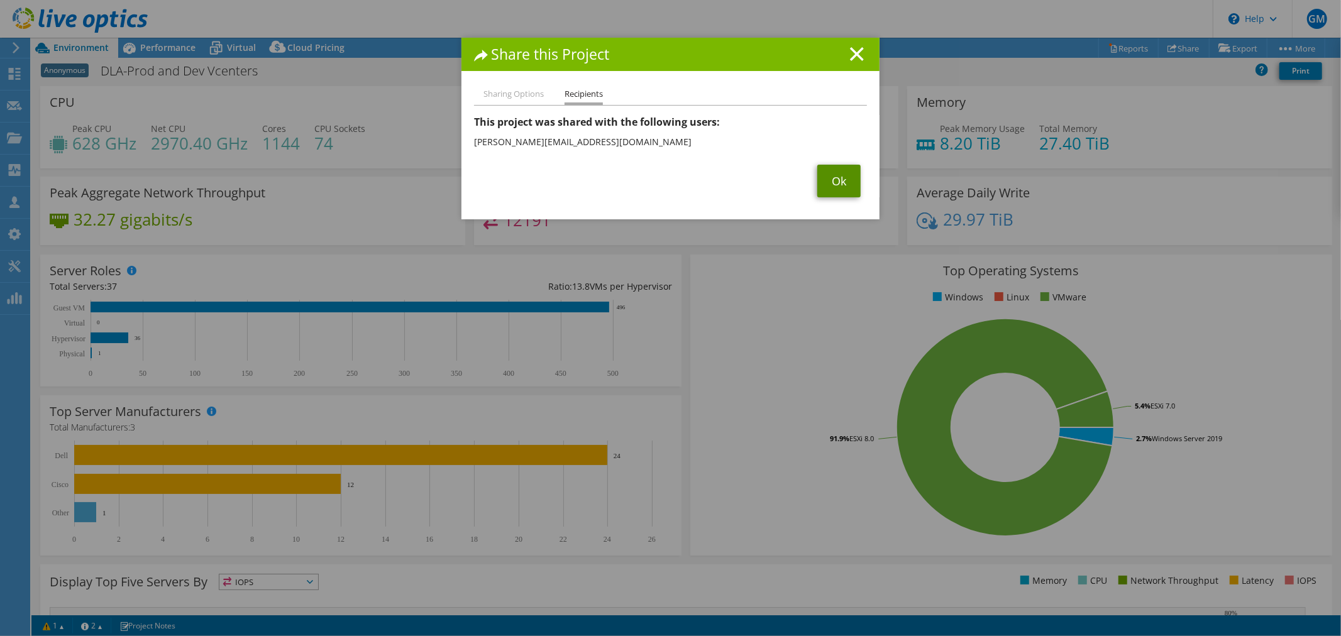
click at [817, 175] on link "Ok" at bounding box center [838, 181] width 43 height 33
